Goal: Information Seeking & Learning: Learn about a topic

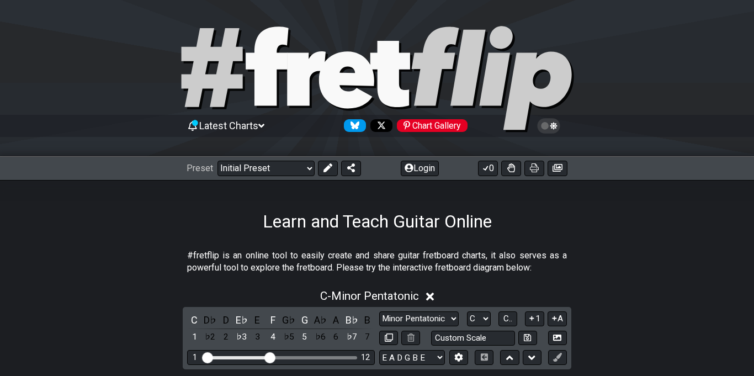
scroll to position [49, 0]
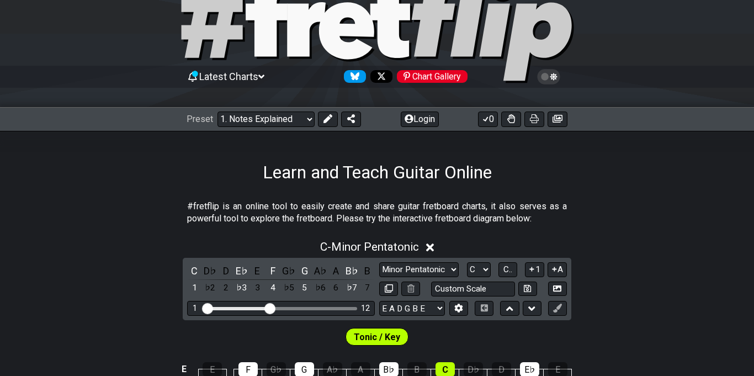
click at [218, 112] on select "Welcome to #fretflip! Initial Preset Custom Preset Minor Pentatonic Major Penta…" at bounding box center [266, 119] width 97 height 15
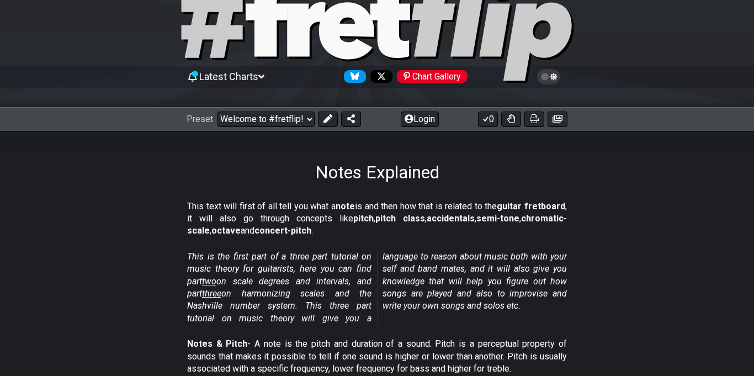
select select "/musical-notes-explained"
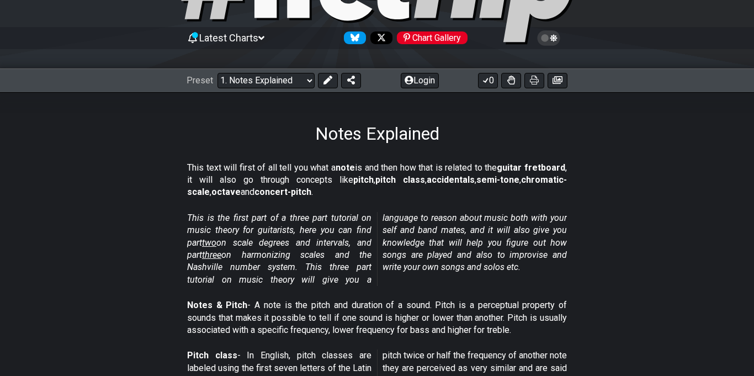
click at [162, 190] on section "This text will first of all tell you what a note is and then how that is relate…" at bounding box center [377, 182] width 754 height 50
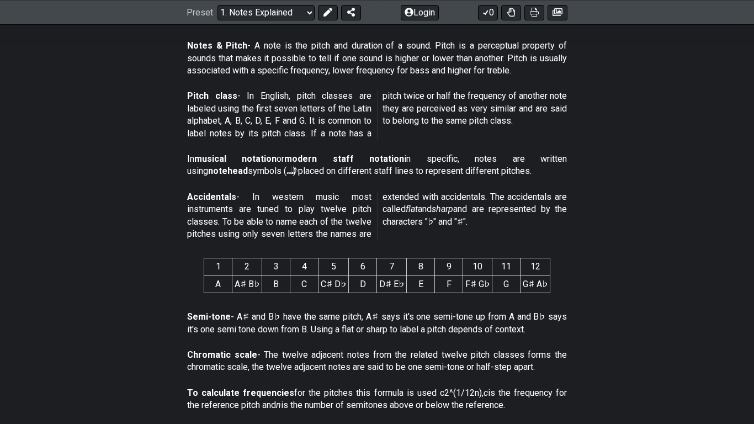
scroll to position [349, 0]
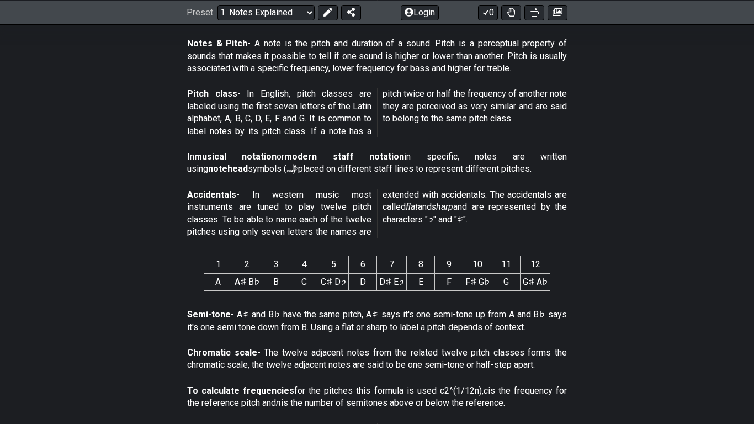
click at [321, 41] on p "Notes & Pitch - A note is the pitch and duration of a sound. Pitch is a percept…" at bounding box center [377, 56] width 380 height 37
click at [320, 45] on p "Notes & Pitch - A note is the pitch and duration of a sound. Pitch is a percept…" at bounding box center [377, 56] width 380 height 37
click at [316, 41] on p "Notes & Pitch - A note is the pitch and duration of a sound. Pitch is a percept…" at bounding box center [377, 56] width 380 height 37
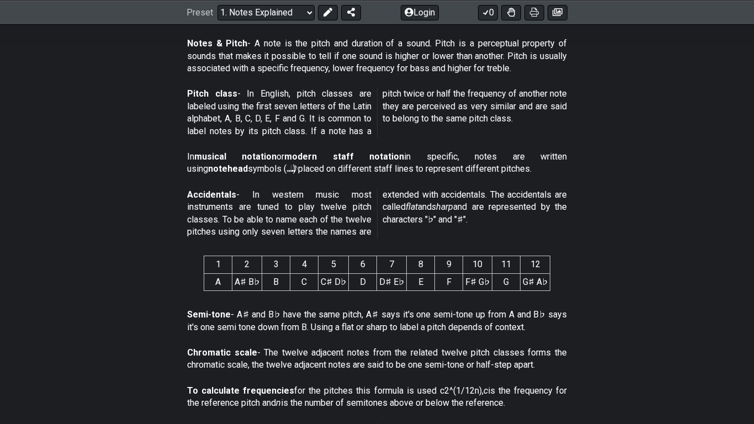
drag, startPoint x: 311, startPoint y: 43, endPoint x: 317, endPoint y: 44, distance: 5.5
click at [317, 44] on p "Notes & Pitch - A note is the pitch and duration of a sound. Pitch is a percept…" at bounding box center [377, 56] width 380 height 37
click at [317, 46] on p "Notes & Pitch - A note is the pitch and duration of a sound. Pitch is a percept…" at bounding box center [377, 56] width 380 height 37
click at [496, 66] on p "Notes & Pitch - A note is the pitch and duration of a sound. Pitch is a percept…" at bounding box center [377, 56] width 380 height 37
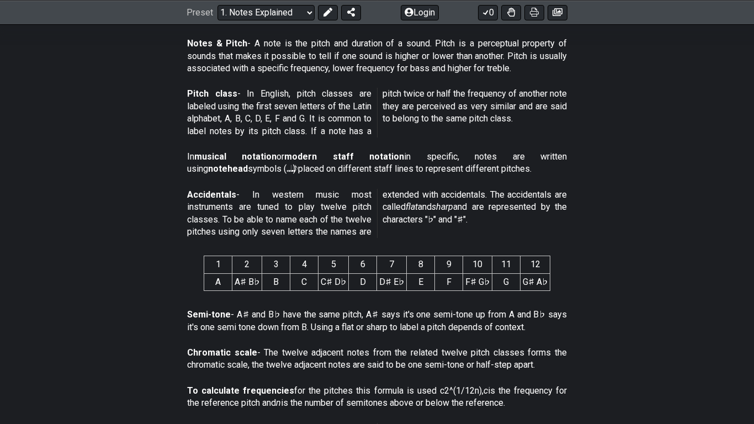
click at [665, 116] on section "Pitch class - In English, pitch classes are labeled using the first seven lette…" at bounding box center [377, 114] width 754 height 63
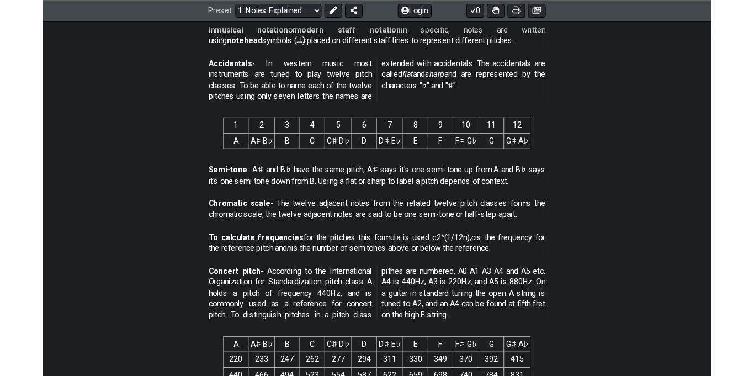
scroll to position [479, 0]
